Goal: Navigation & Orientation: Find specific page/section

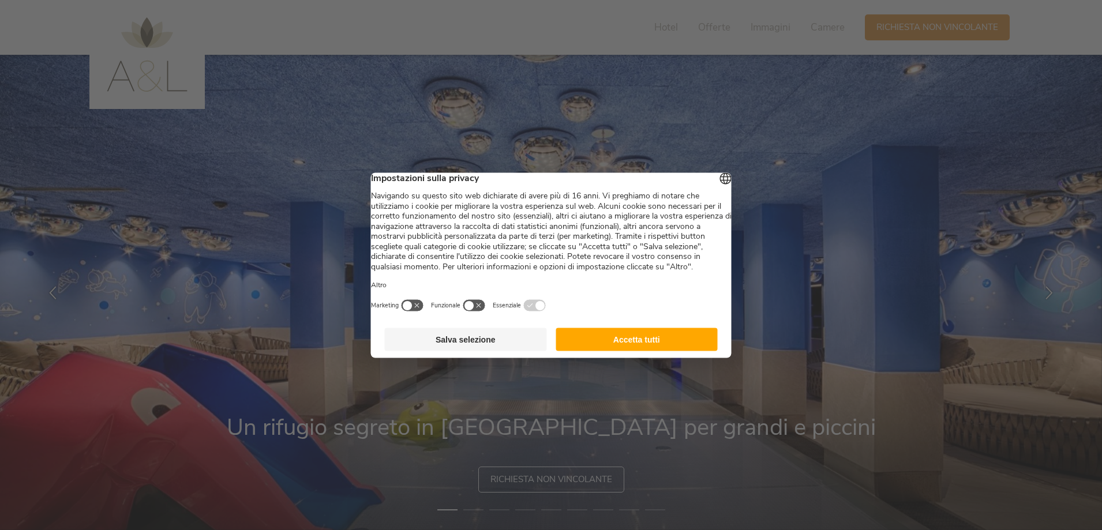
click at [574, 351] on button "Accetta tutti" at bounding box center [636, 339] width 162 height 23
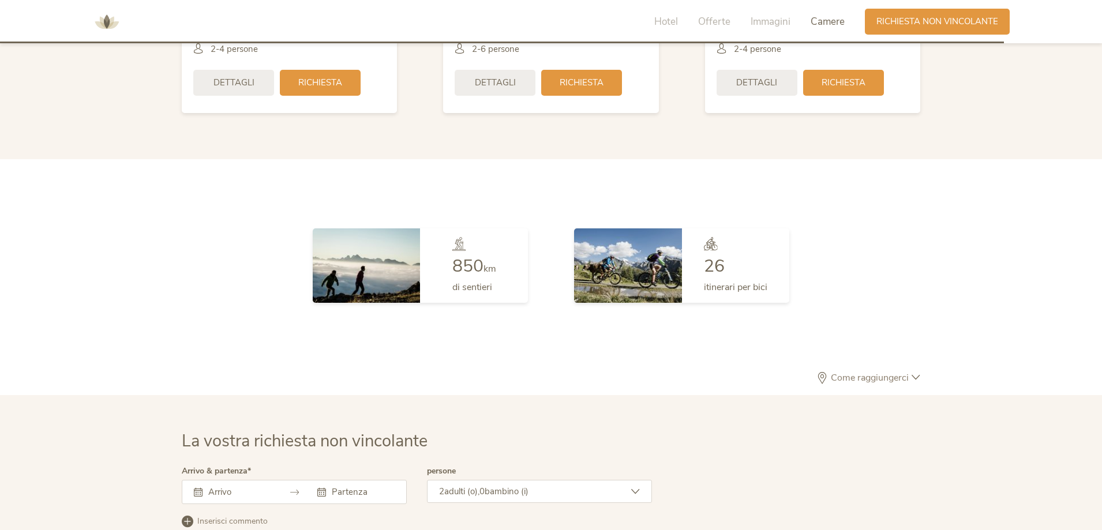
scroll to position [3378, 0]
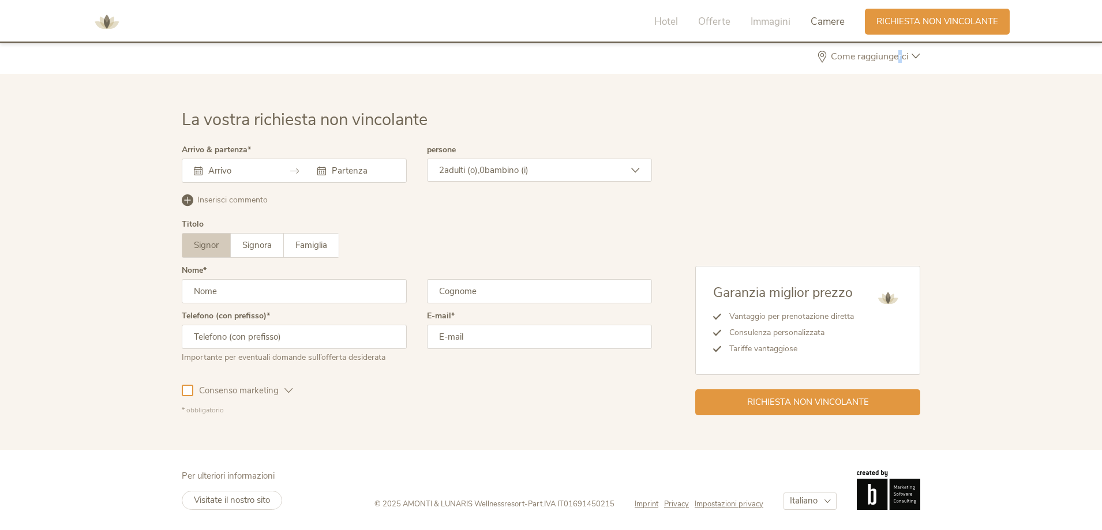
click at [900, 56] on span "Come raggiungerci" at bounding box center [870, 56] width 84 height 9
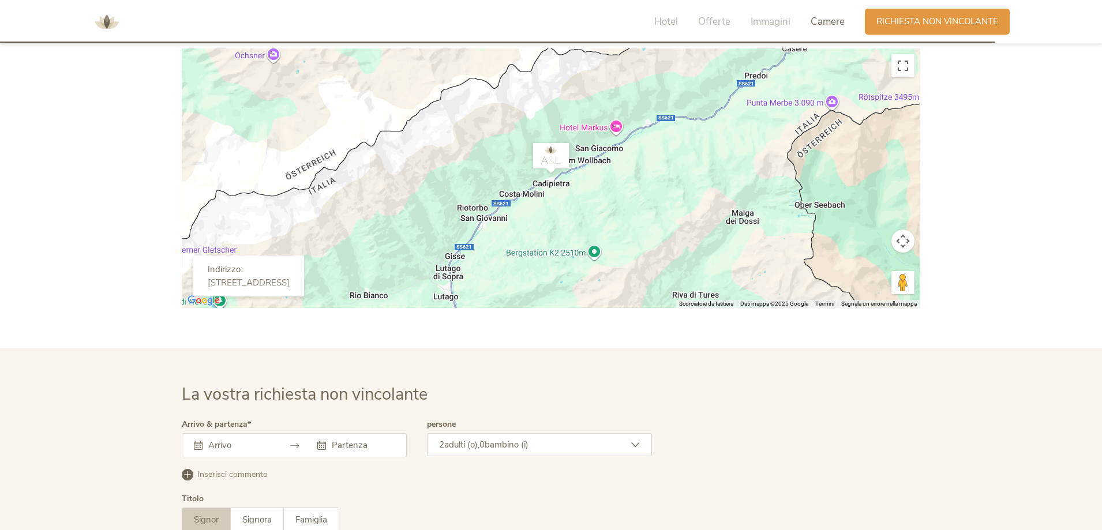
scroll to position [3320, 0]
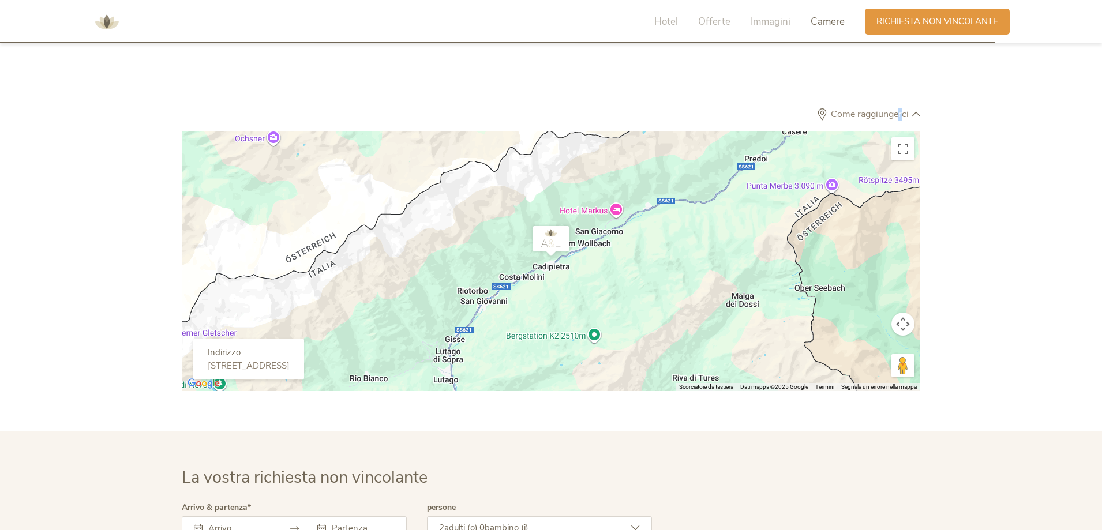
click at [539, 272] on div "Per navigare, premi i tasti Freccia." at bounding box center [551, 261] width 738 height 260
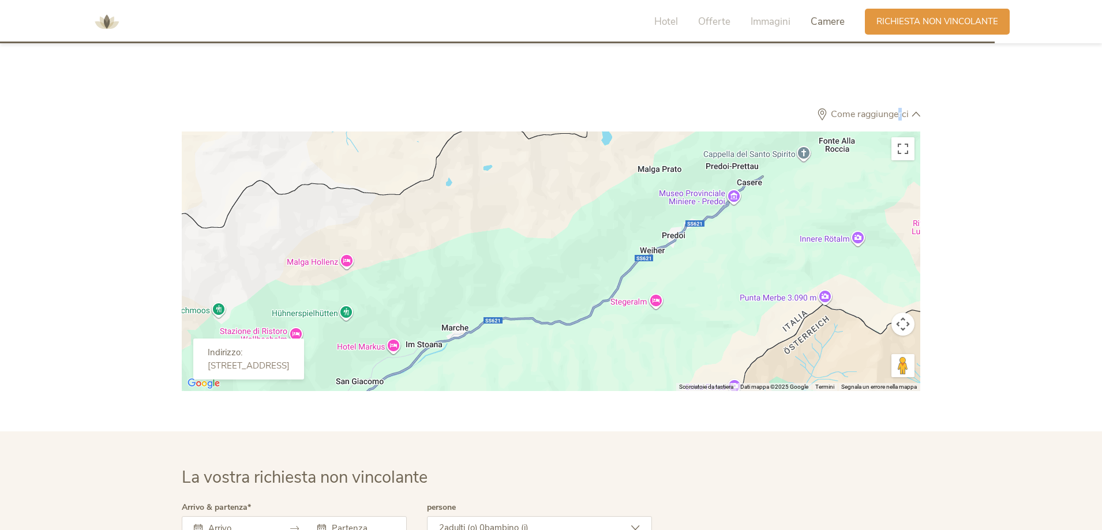
drag, startPoint x: 579, startPoint y: 320, endPoint x: 339, endPoint y: 329, distance: 240.1
click at [339, 329] on div "Per navigare, premi i tasti Freccia." at bounding box center [551, 261] width 738 height 260
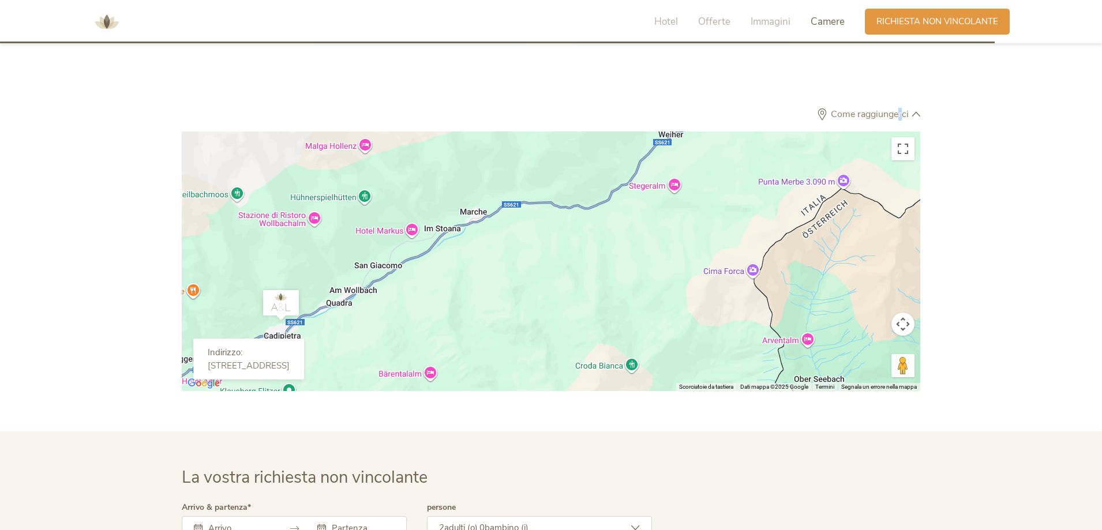
drag, startPoint x: 529, startPoint y: 303, endPoint x: 553, endPoint y: 177, distance: 127.9
click at [547, 183] on div "Per navigare, premi i tasti Freccia." at bounding box center [551, 261] width 738 height 260
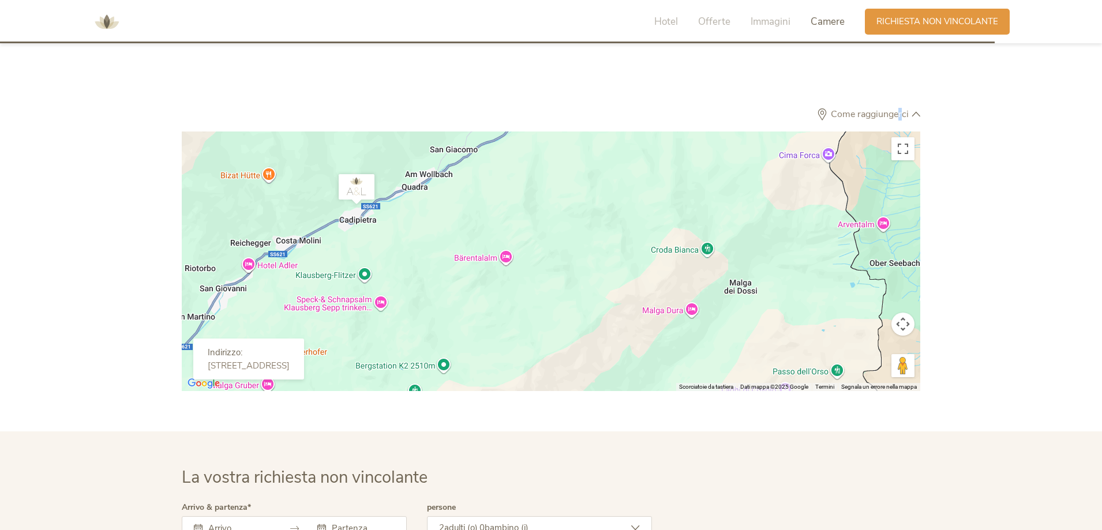
drag, startPoint x: 463, startPoint y: 323, endPoint x: 533, endPoint y: 237, distance: 110.7
click at [533, 237] on div "Per navigare, premi i tasti Freccia." at bounding box center [551, 261] width 738 height 260
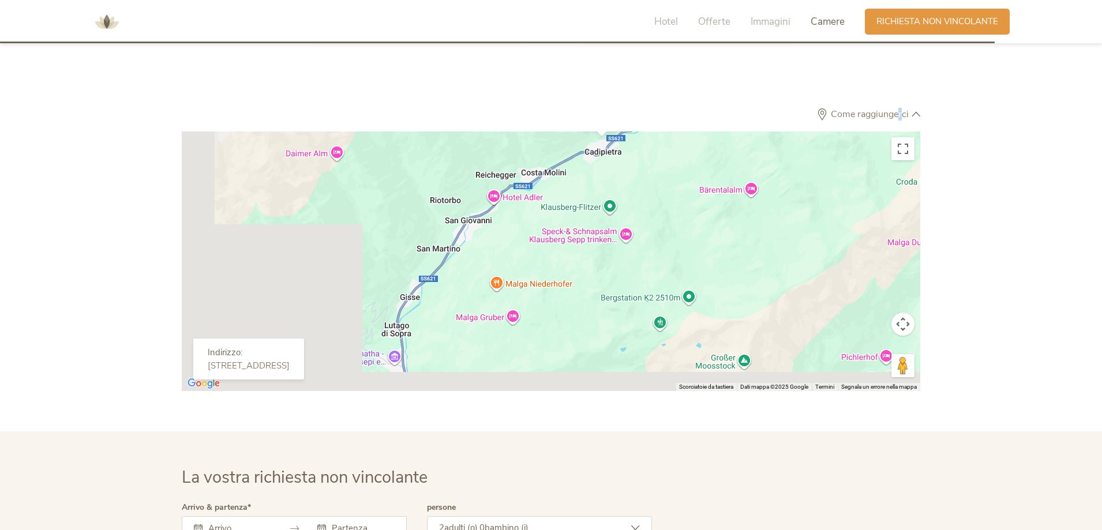
drag, startPoint x: 433, startPoint y: 328, endPoint x: 678, endPoint y: 262, distance: 253.8
click at [678, 262] on div "Per navigare, premi i tasti Freccia." at bounding box center [551, 261] width 738 height 260
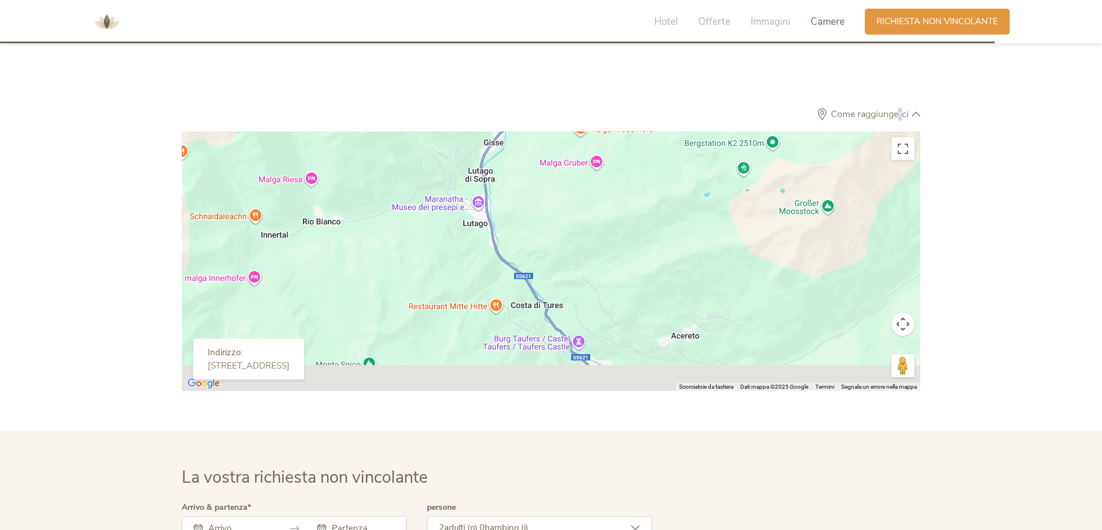
drag, startPoint x: 553, startPoint y: 340, endPoint x: 630, endPoint y: 183, distance: 175.6
click at [630, 183] on div "Per navigare, premi i tasti Freccia." at bounding box center [551, 261] width 738 height 260
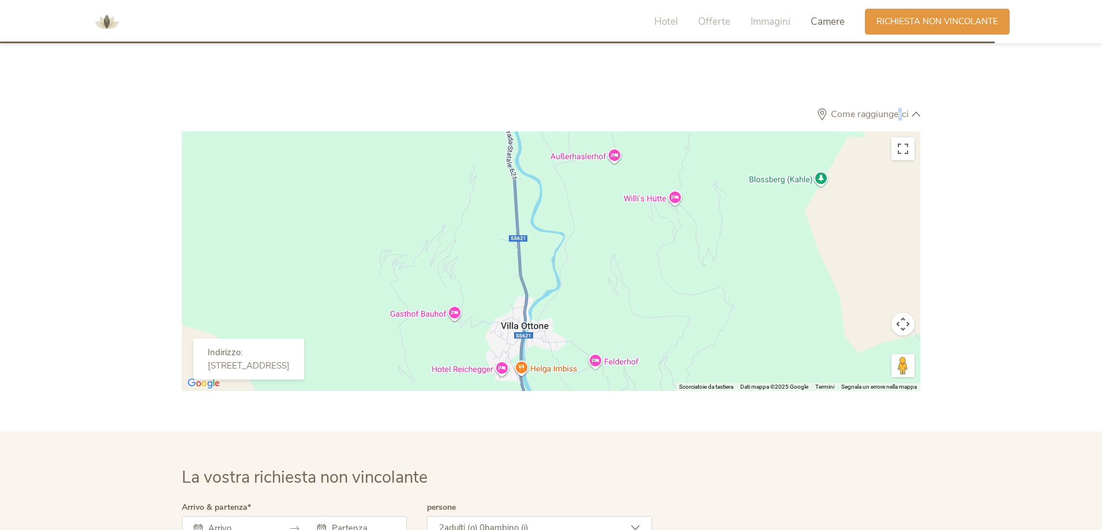
drag, startPoint x: 577, startPoint y: 310, endPoint x: 562, endPoint y: 406, distance: 97.5
click at [562, 411] on section "Come raggiungerci ← Sposta a sinistra → Sposta a destra ↑ Sposta in alto ↓ Spos…" at bounding box center [551, 457] width 1102 height 699
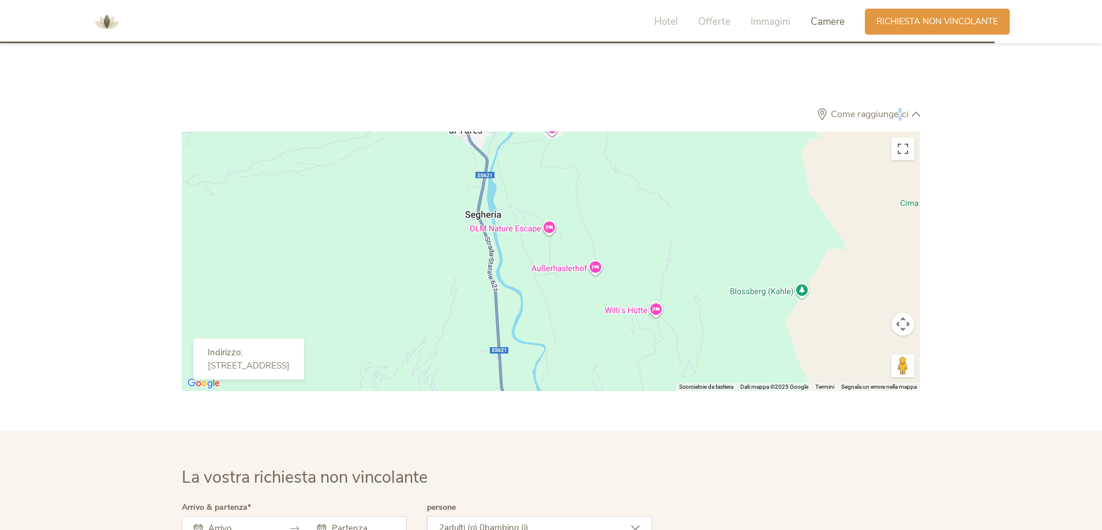
drag, startPoint x: 600, startPoint y: 243, endPoint x: 598, endPoint y: 375, distance: 131.5
click at [598, 375] on div "Per navigare, premi i tasti Freccia." at bounding box center [551, 261] width 738 height 260
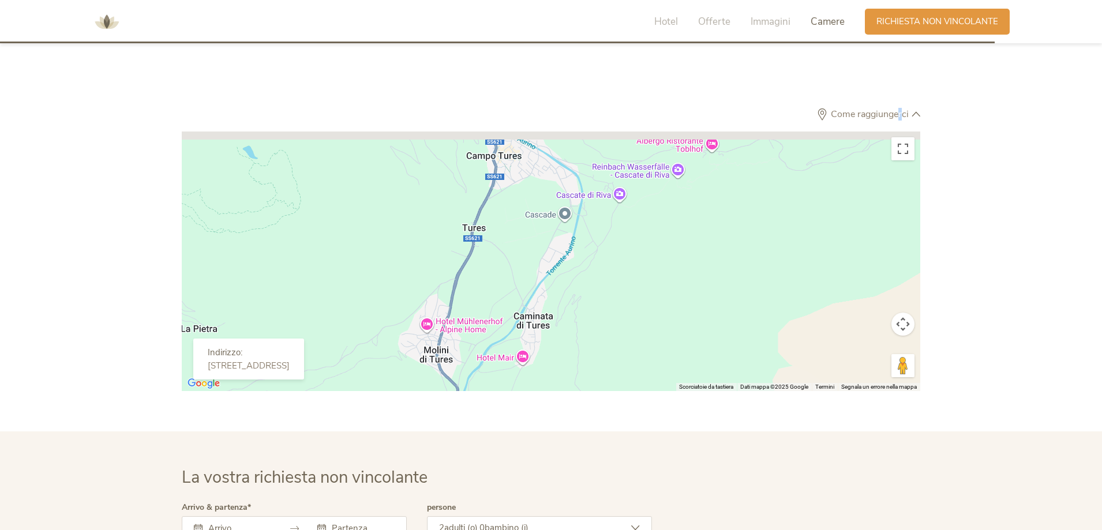
drag, startPoint x: 585, startPoint y: 332, endPoint x: 582, endPoint y: 341, distance: 10.2
click at [582, 341] on div "Per navigare, premi i tasti Freccia." at bounding box center [551, 261] width 738 height 260
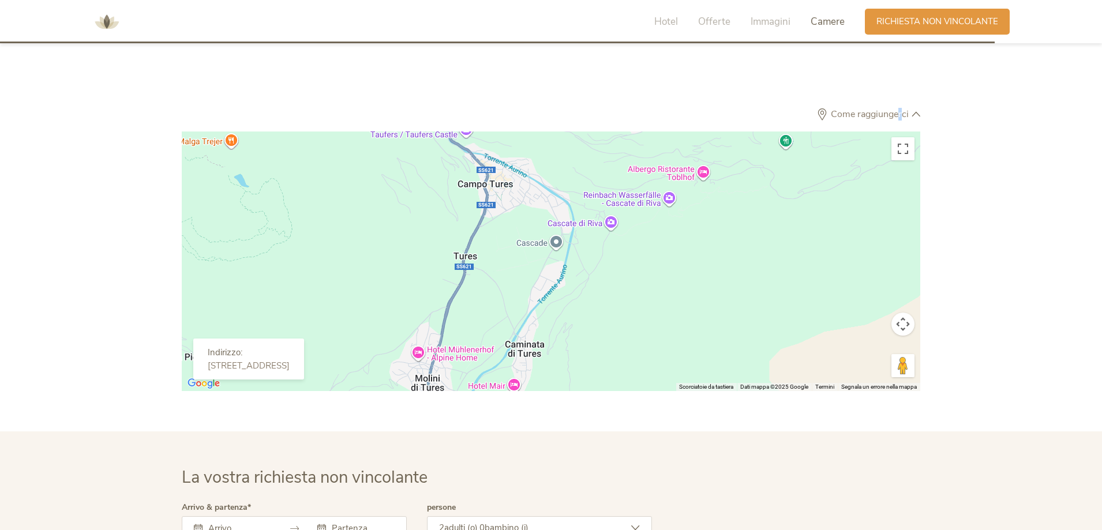
drag, startPoint x: 625, startPoint y: 234, endPoint x: 568, endPoint y: 375, distance: 152.4
click at [568, 375] on div "Per navigare, premi i tasti Freccia." at bounding box center [551, 261] width 738 height 260
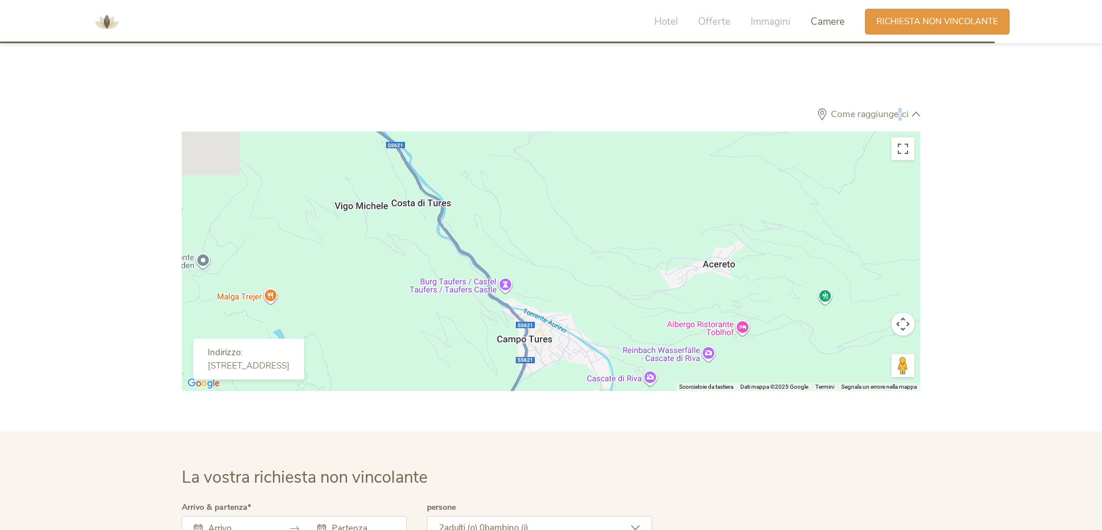
drag, startPoint x: 554, startPoint y: 284, endPoint x: 683, endPoint y: 347, distance: 143.7
click at [683, 346] on div "Per navigare, premi i tasti Freccia." at bounding box center [551, 261] width 738 height 260
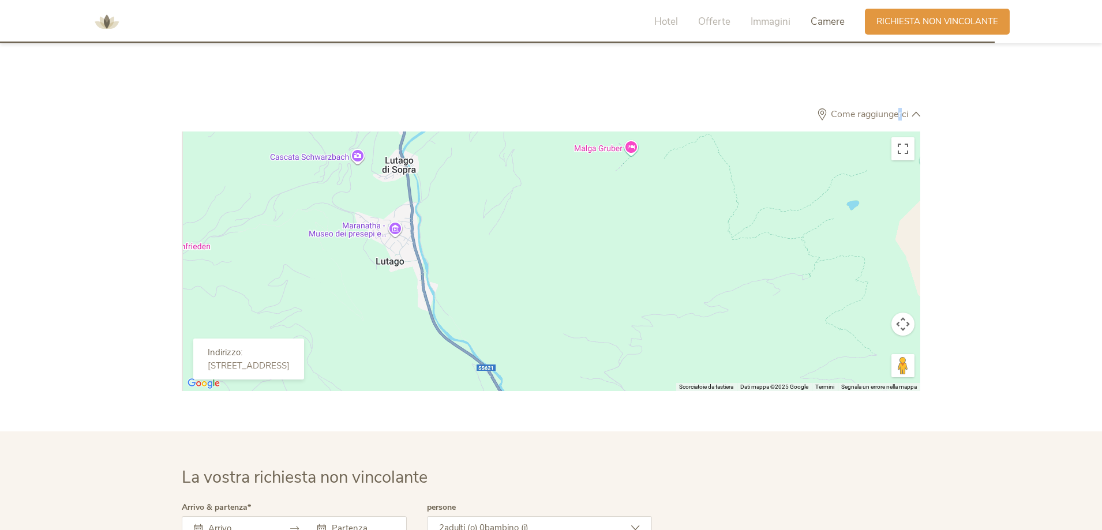
drag, startPoint x: 575, startPoint y: 278, endPoint x: 615, endPoint y: 435, distance: 162.5
click at [615, 435] on section "Come raggiungerci ← Sposta a sinistra → Sposta a destra ↑ Sposta in alto ↓ Spos…" at bounding box center [551, 457] width 1102 height 699
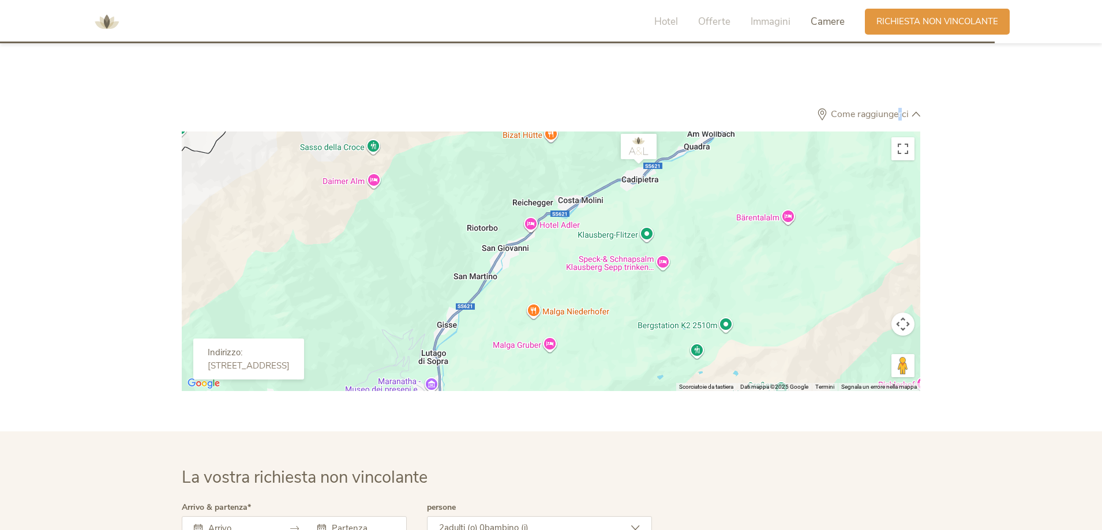
drag, startPoint x: 573, startPoint y: 287, endPoint x: 524, endPoint y: 404, distance: 126.9
click at [524, 404] on section "Come raggiungerci ← Sposta a sinistra → Sposta a destra ↑ Sposta in alto ↓ Spos…" at bounding box center [551, 457] width 1102 height 699
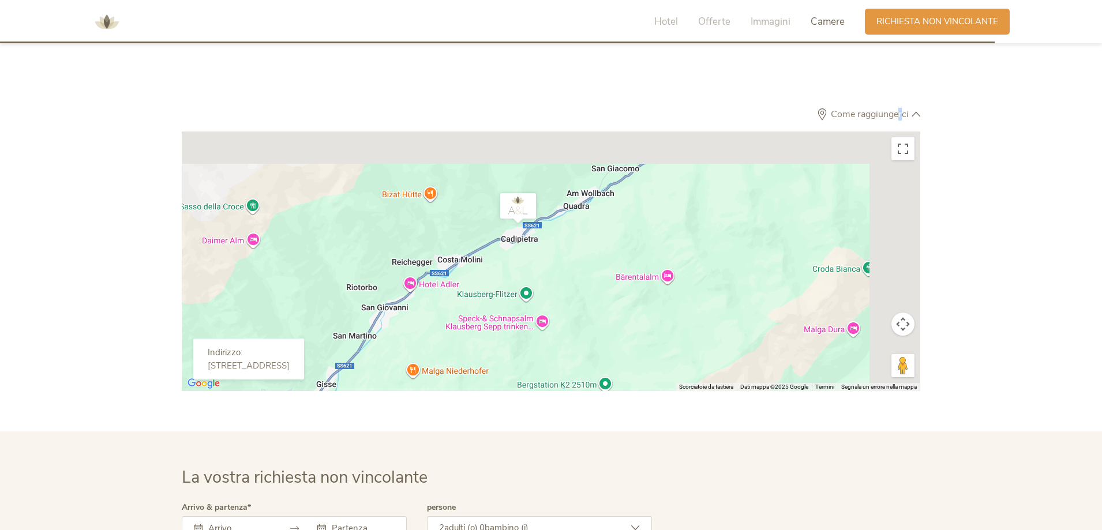
drag, startPoint x: 471, startPoint y: 333, endPoint x: 440, endPoint y: 359, distance: 40.5
click at [440, 359] on div "Per navigare, premi i tasti Freccia." at bounding box center [551, 261] width 738 height 260
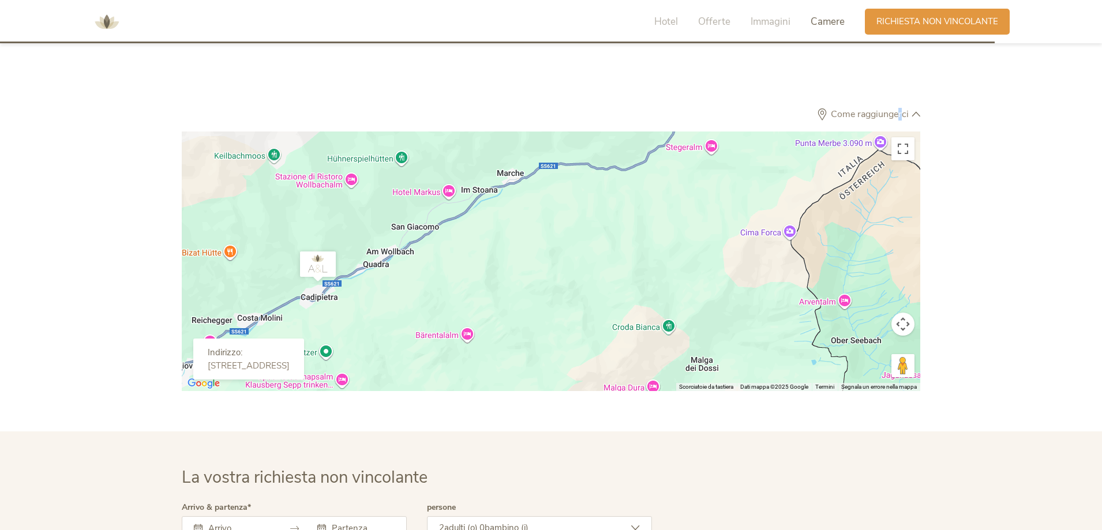
drag, startPoint x: 529, startPoint y: 294, endPoint x: 334, endPoint y: 346, distance: 202.3
click at [332, 346] on div "← Sposta a sinistra → Sposta a destra ↑ Sposta in alto ↓ Sposta in basso + Aume…" at bounding box center [551, 261] width 738 height 260
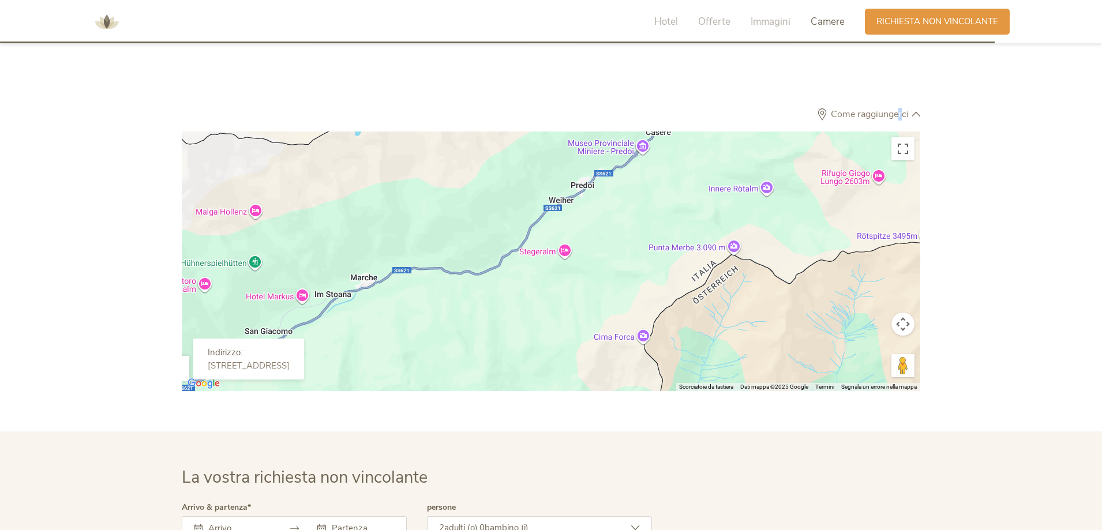
drag, startPoint x: 465, startPoint y: 341, endPoint x: 454, endPoint y: 346, distance: 12.1
click at [454, 346] on div "Per navigare, premi i tasti Freccia." at bounding box center [551, 261] width 738 height 260
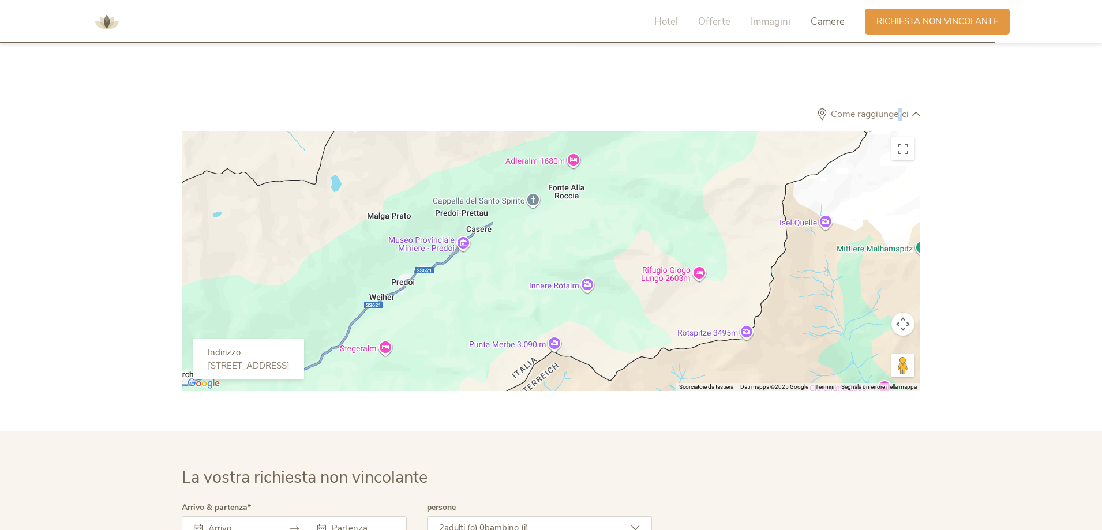
drag, startPoint x: 599, startPoint y: 273, endPoint x: 437, endPoint y: 353, distance: 181.1
click at [437, 353] on div "Per navigare, premi i tasti Freccia." at bounding box center [551, 261] width 738 height 260
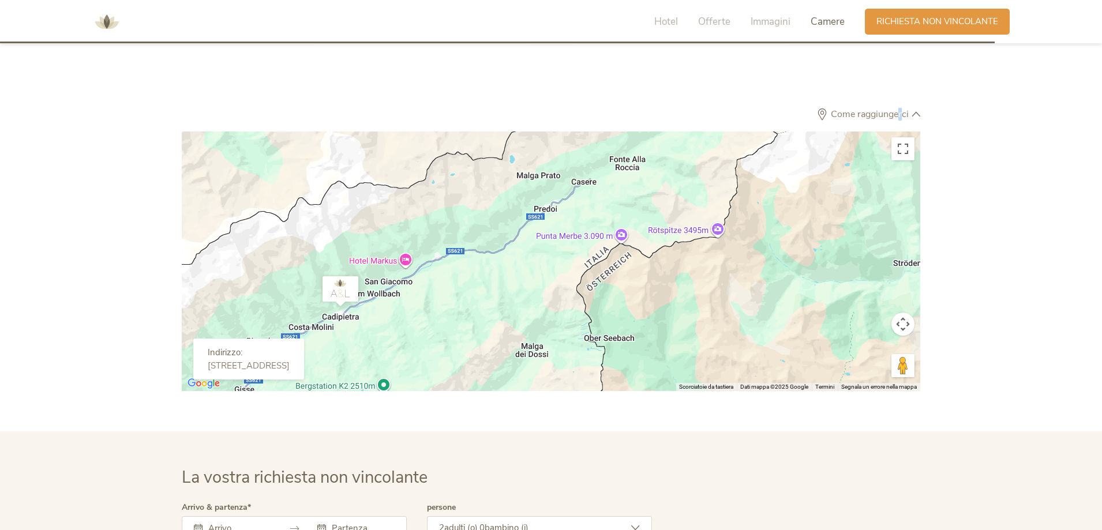
drag, startPoint x: 493, startPoint y: 321, endPoint x: 595, endPoint y: 172, distance: 181.3
click at [595, 172] on div "Per navigare, premi i tasti Freccia." at bounding box center [551, 261] width 738 height 260
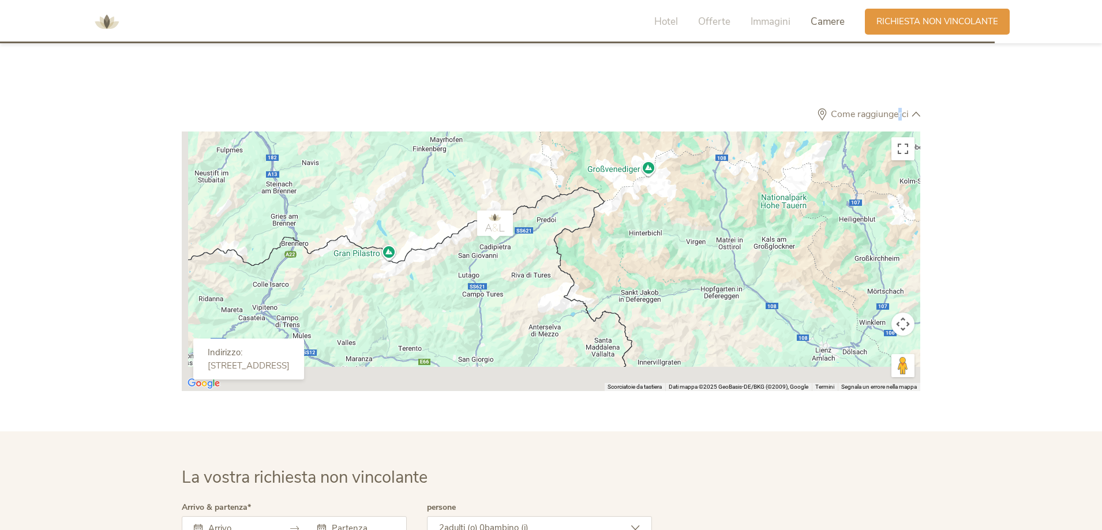
drag, startPoint x: 509, startPoint y: 336, endPoint x: 540, endPoint y: 212, distance: 127.9
click at [540, 213] on div "Per navigare, premi i tasti Freccia." at bounding box center [551, 261] width 738 height 260
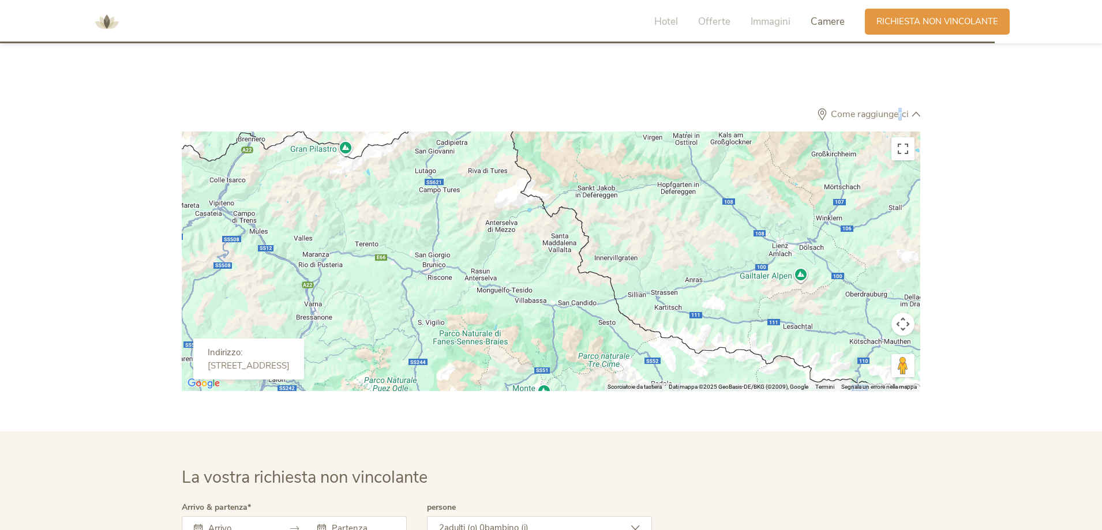
drag, startPoint x: 490, startPoint y: 330, endPoint x: 499, endPoint y: 235, distance: 95.0
click at [499, 235] on div "Per navigare, premi i tasti Freccia." at bounding box center [551, 261] width 738 height 260
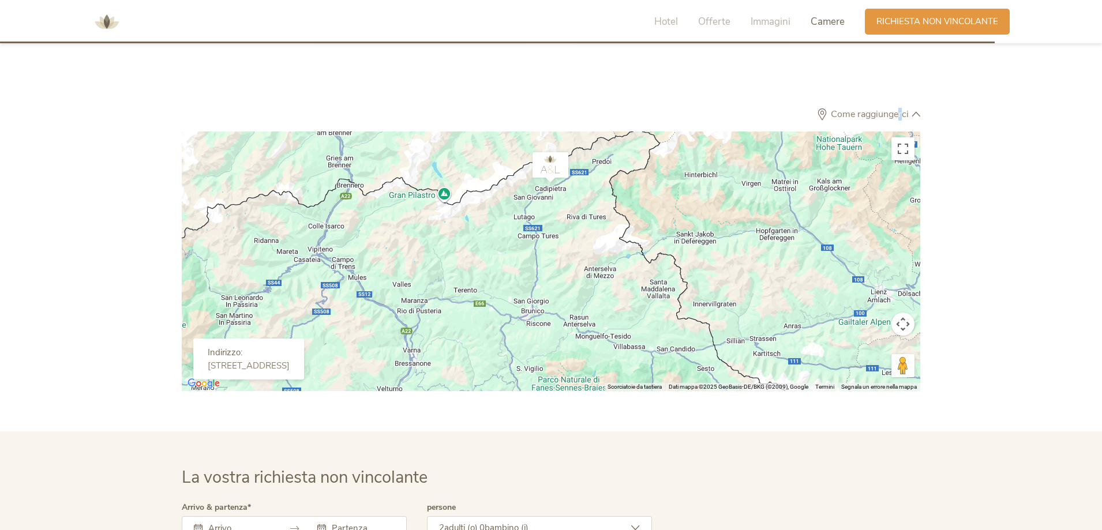
drag, startPoint x: 451, startPoint y: 234, endPoint x: 546, endPoint y: 313, distance: 124.1
click at [546, 313] on div "Per navigare, premi i tasti Freccia." at bounding box center [551, 261] width 738 height 260
